Goal: Find specific fact: Find specific page/section

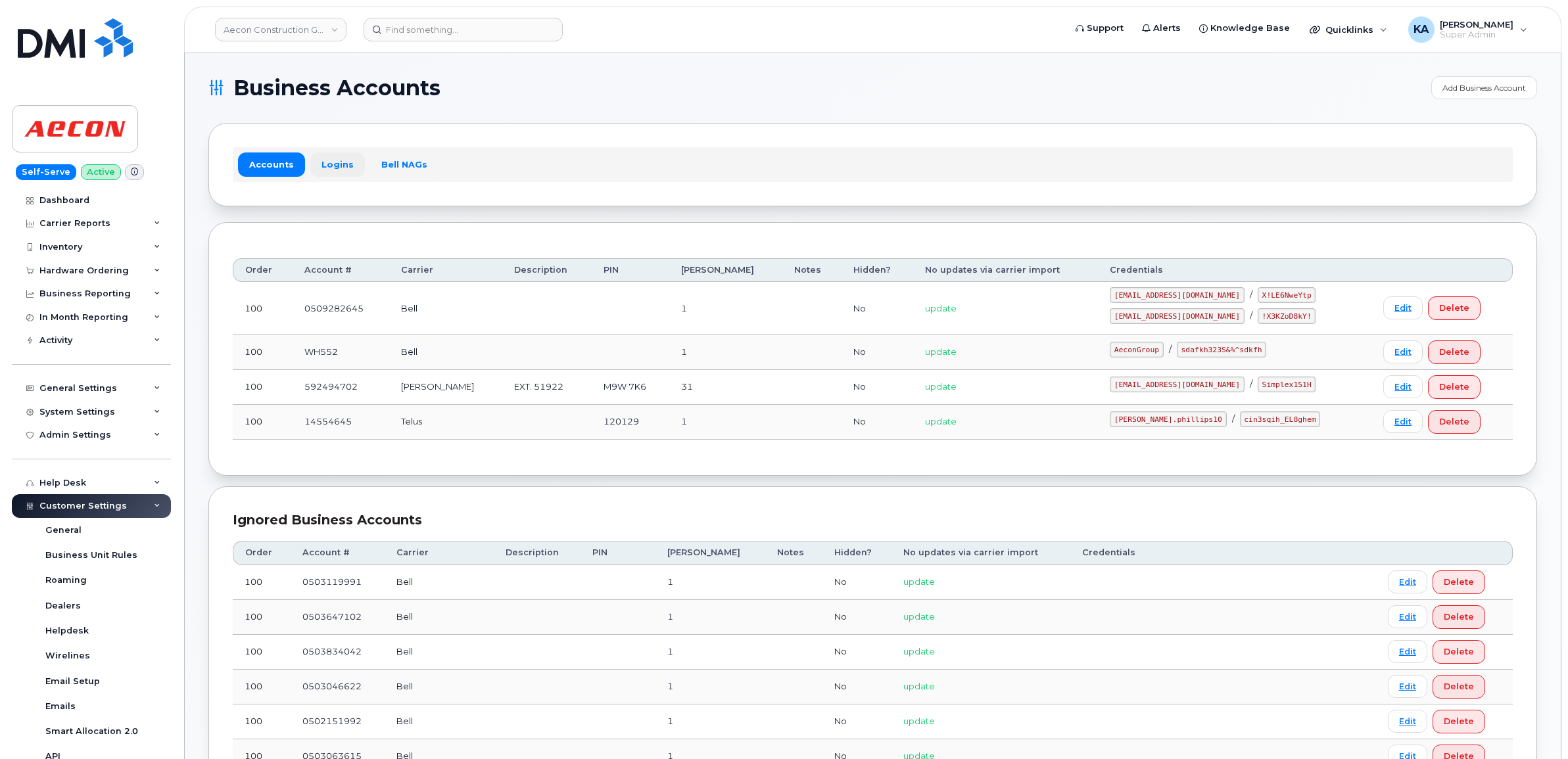
click at [327, 162] on link "Logins" at bounding box center [337, 164] width 55 height 24
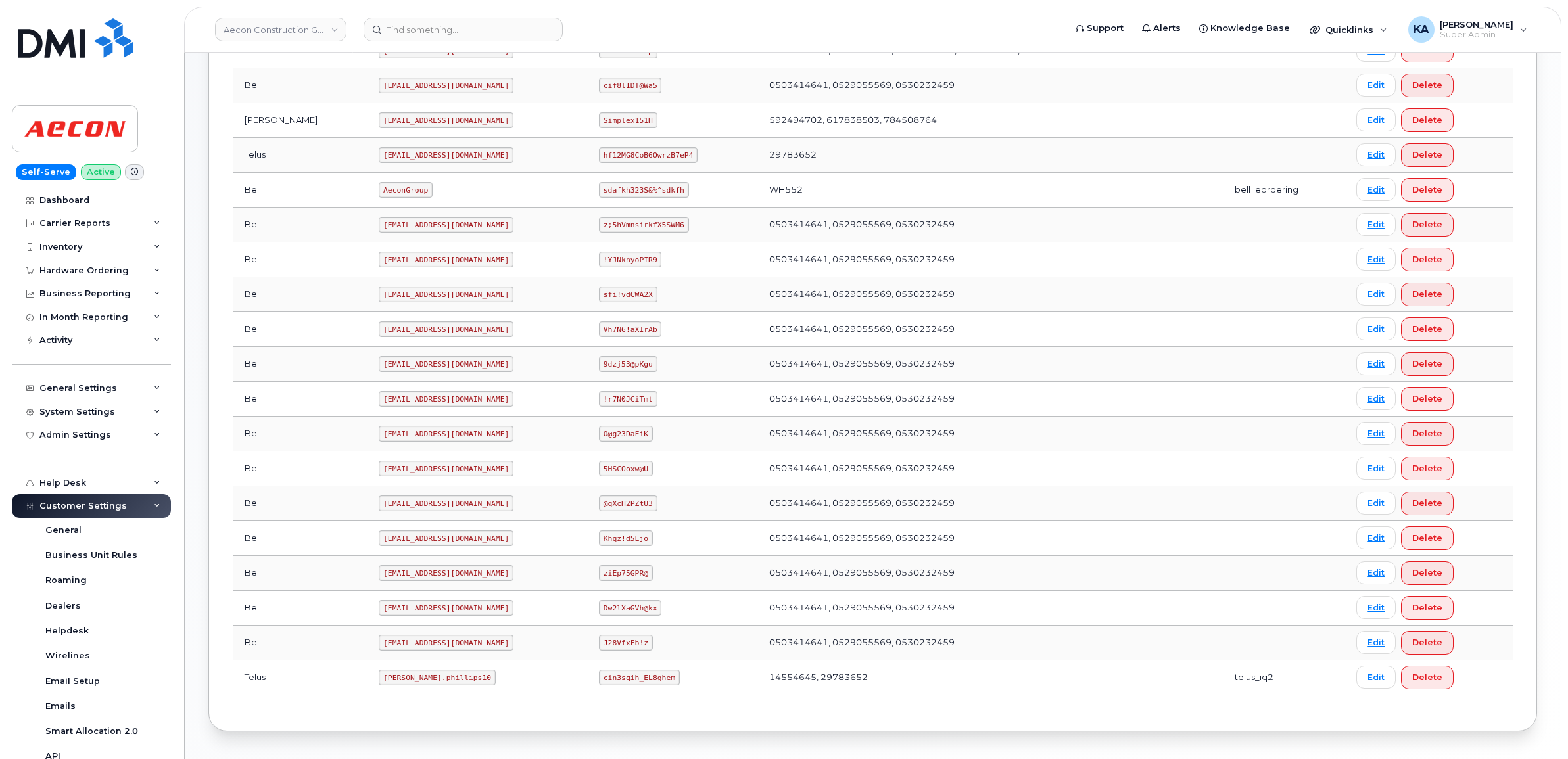
scroll to position [462, 0]
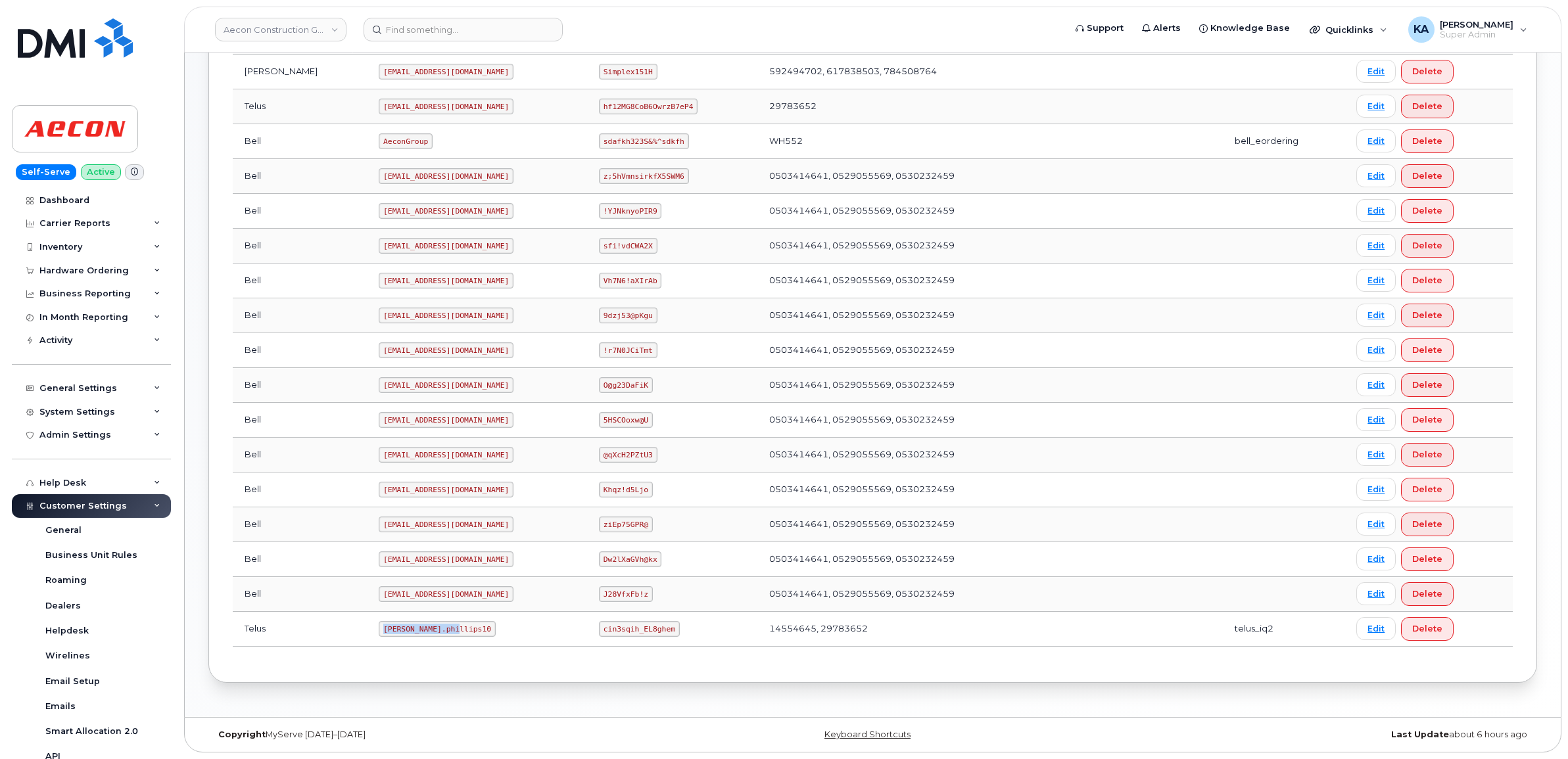
drag, startPoint x: 322, startPoint y: 625, endPoint x: 398, endPoint y: 630, distance: 76.2
click at [398, 630] on code "[PERSON_NAME].phillips10" at bounding box center [437, 629] width 117 height 16
drag, startPoint x: 398, startPoint y: 630, endPoint x: 388, endPoint y: 626, distance: 10.8
copy code "[PERSON_NAME].phillips10"
drag, startPoint x: 580, startPoint y: 630, endPoint x: 648, endPoint y: 635, distance: 68.2
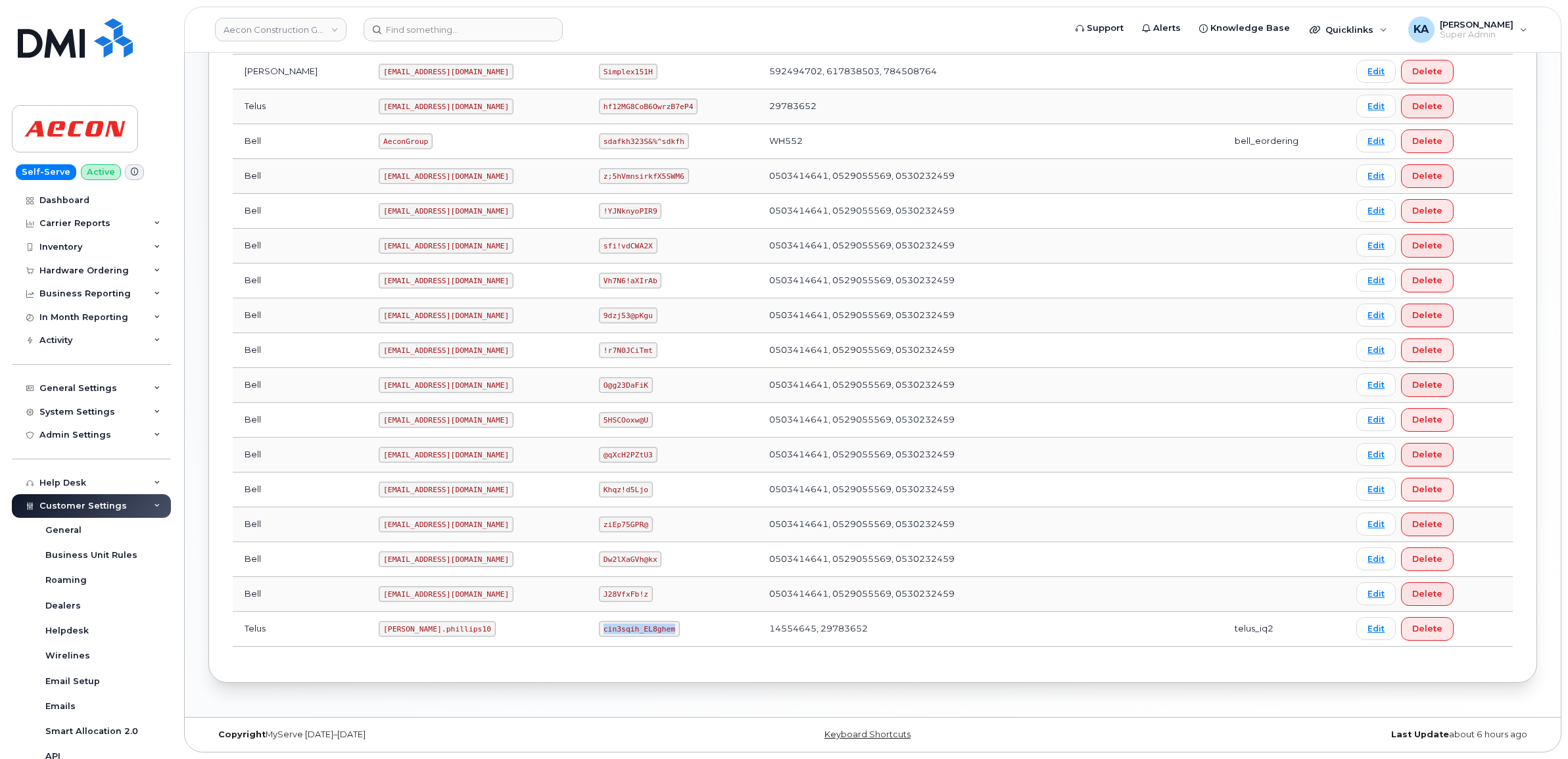
click at [648, 635] on code "cin3sqih_EL8ghem" at bounding box center [640, 629] width 81 height 16
drag, startPoint x: 648, startPoint y: 635, endPoint x: 641, endPoint y: 628, distance: 9.9
copy code "cin3sqih_EL8ghem"
